Goal: Task Accomplishment & Management: Manage account settings

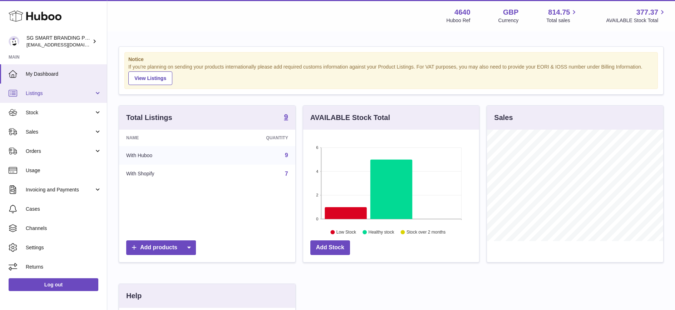
scroll to position [112, 176]
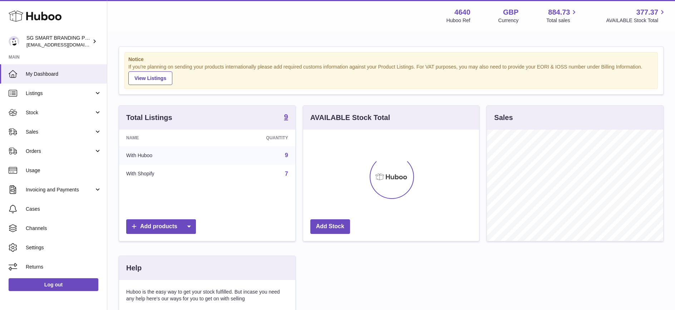
scroll to position [112, 176]
click at [61, 112] on span "Stock" at bounding box center [60, 112] width 68 height 7
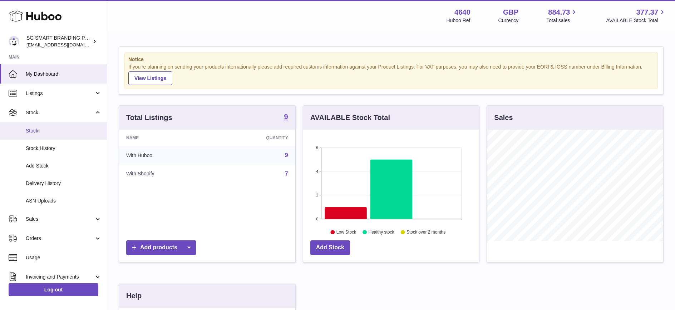
click at [39, 133] on span "Stock" at bounding box center [64, 131] width 76 height 7
